Goal: Use online tool/utility: Utilize a website feature to perform a specific function

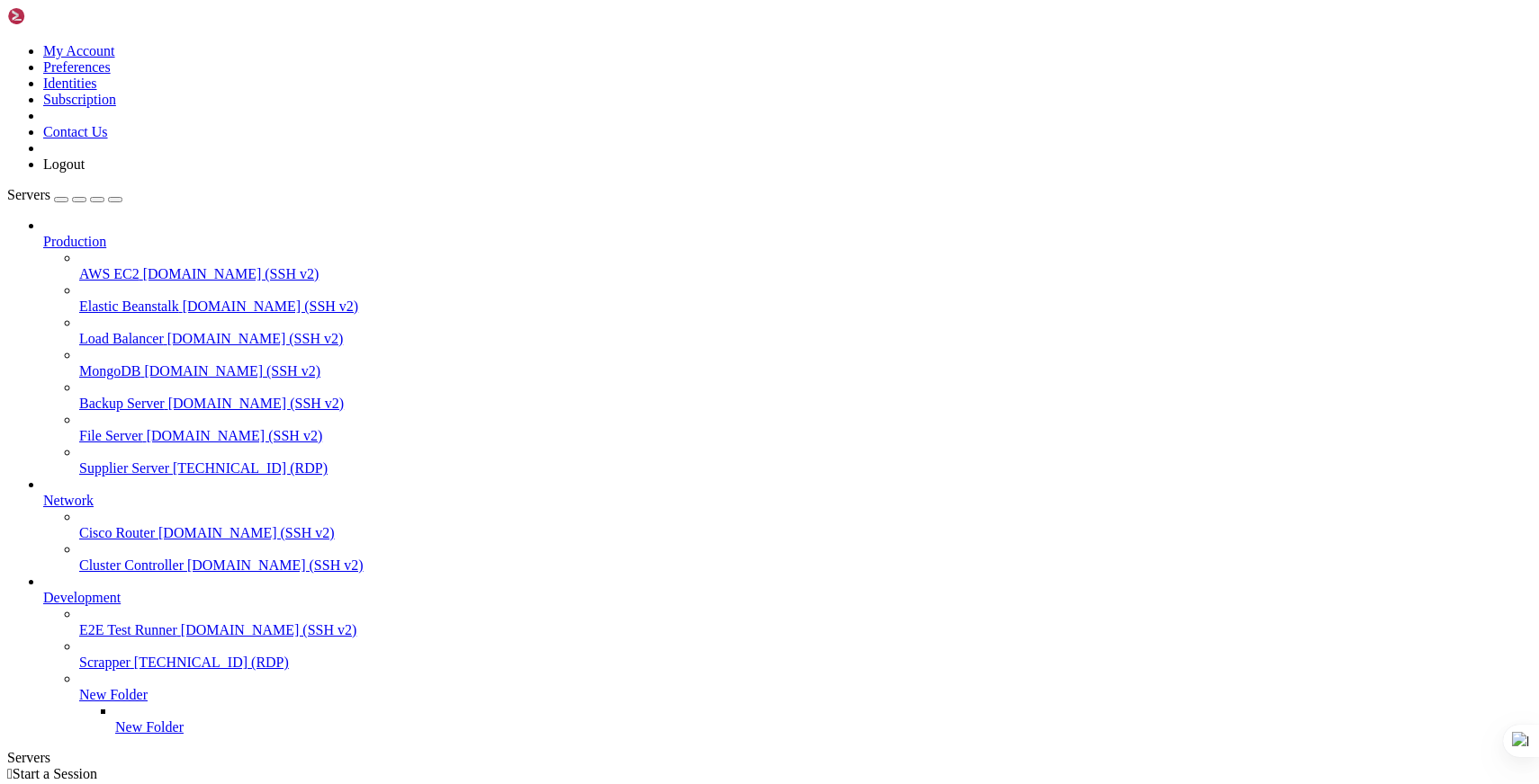
click at [173, 460] on span "[TECHNICAL_ID] (RDP)" at bounding box center [250, 467] width 155 height 15
